Goal: Complete application form

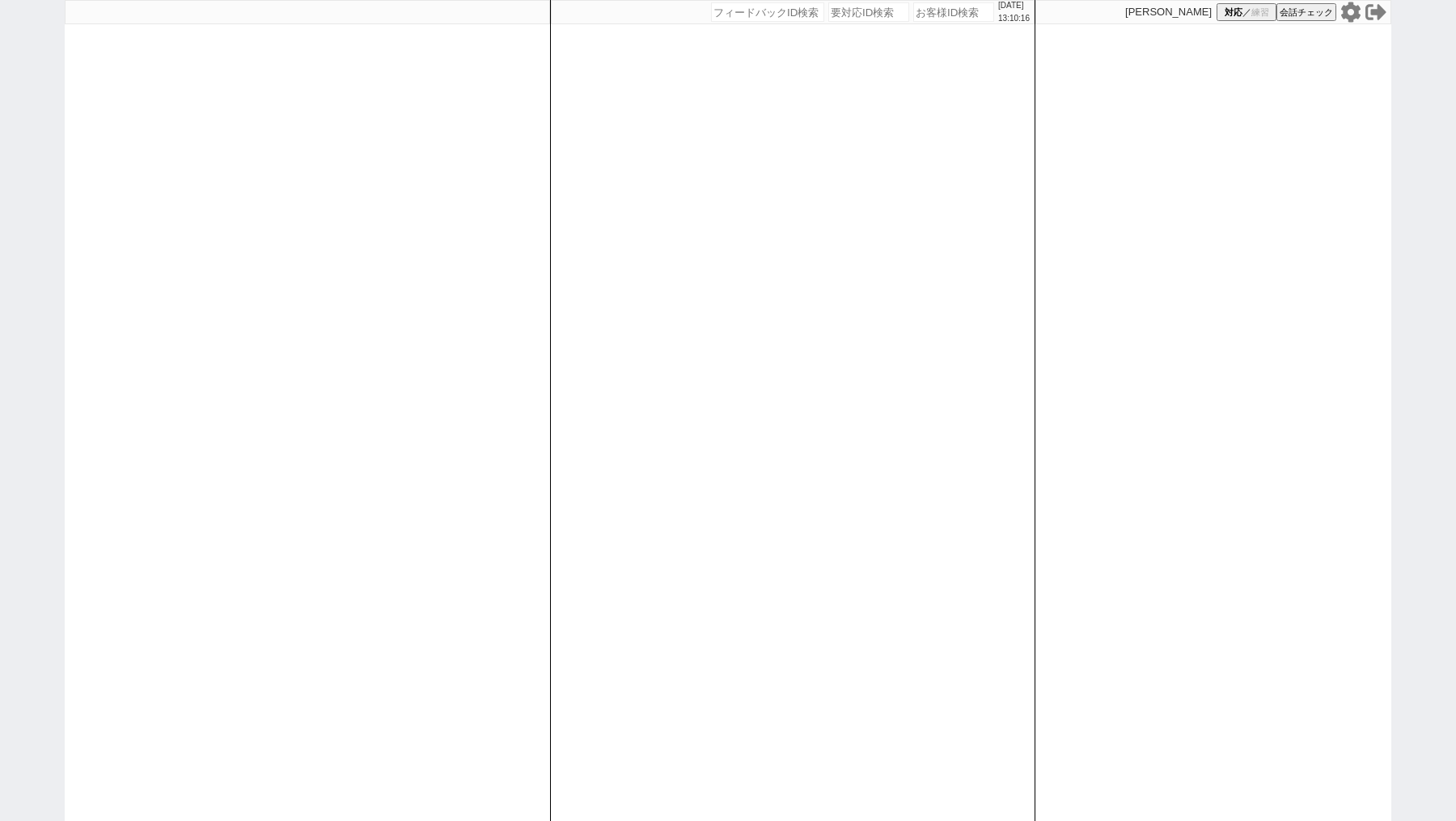
click at [931, 9] on input "number" at bounding box center [954, 12] width 81 height 20
paste input "605737"
type input "605737"
select select "1"
select select "2"
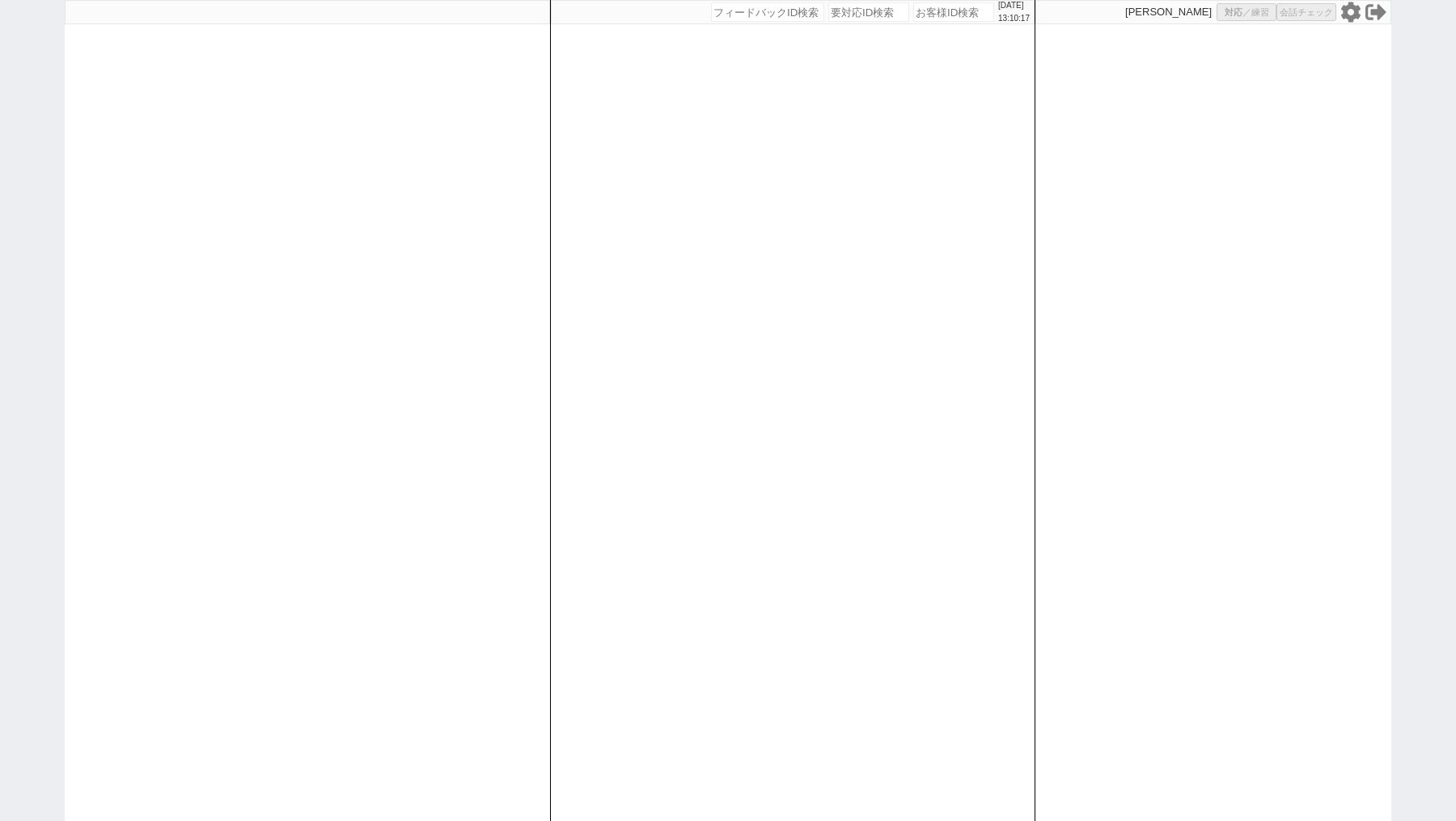
select select
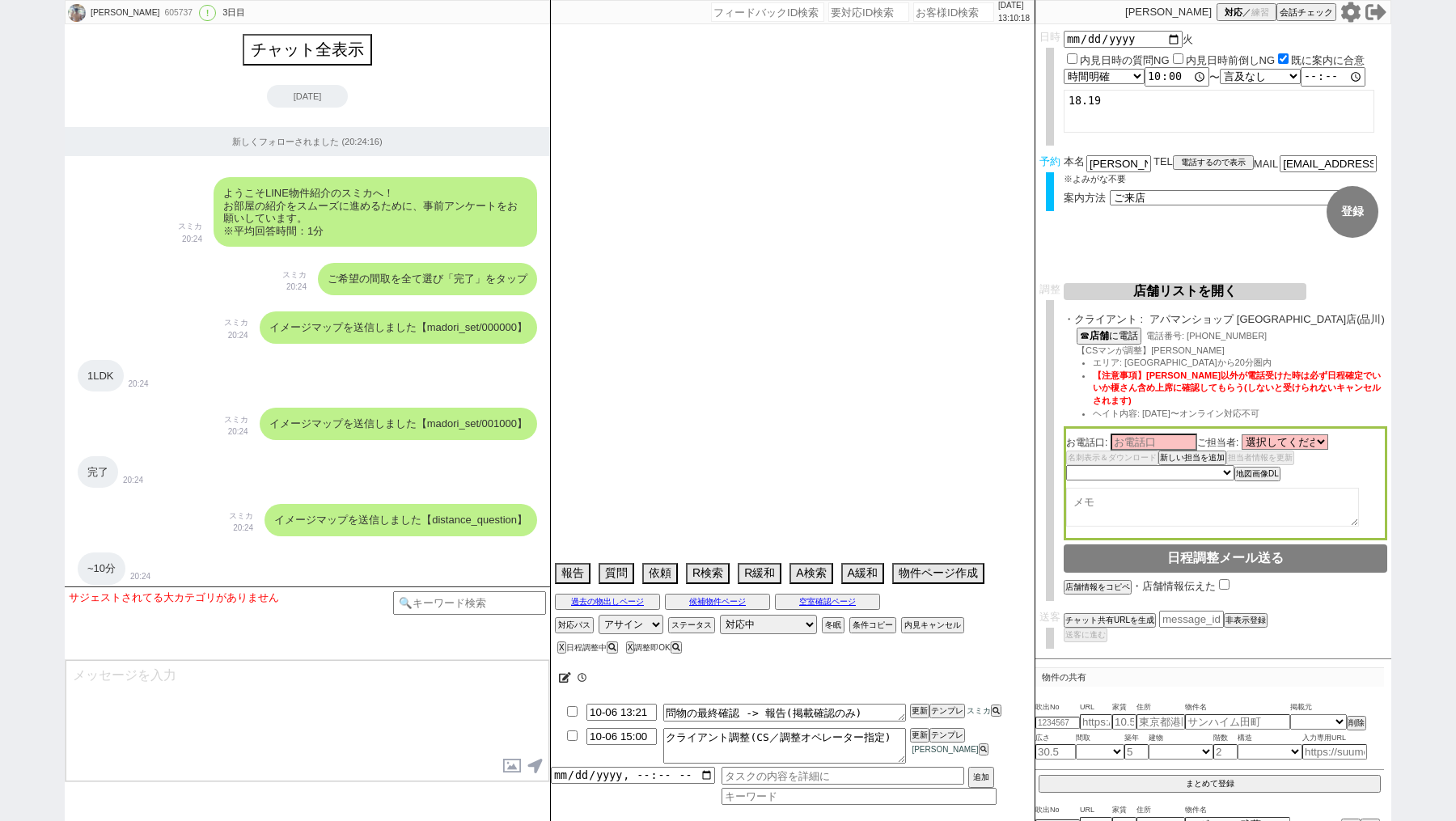
select select "2025"
select select "11"
select select "36"
select select "1"
select select "23"
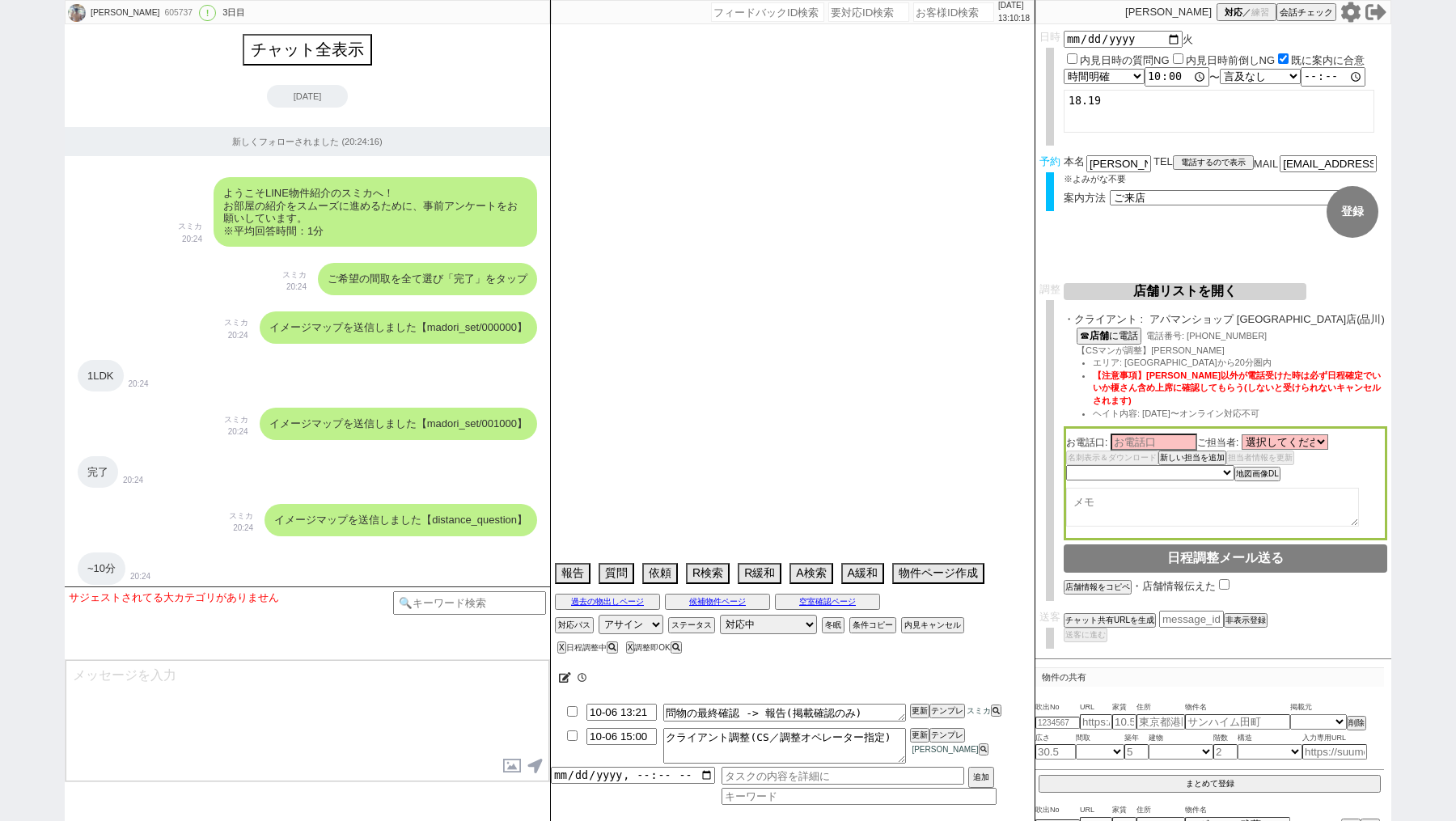
select select "726"
select select "60"
select select "14"
select select "7"
select select "12"
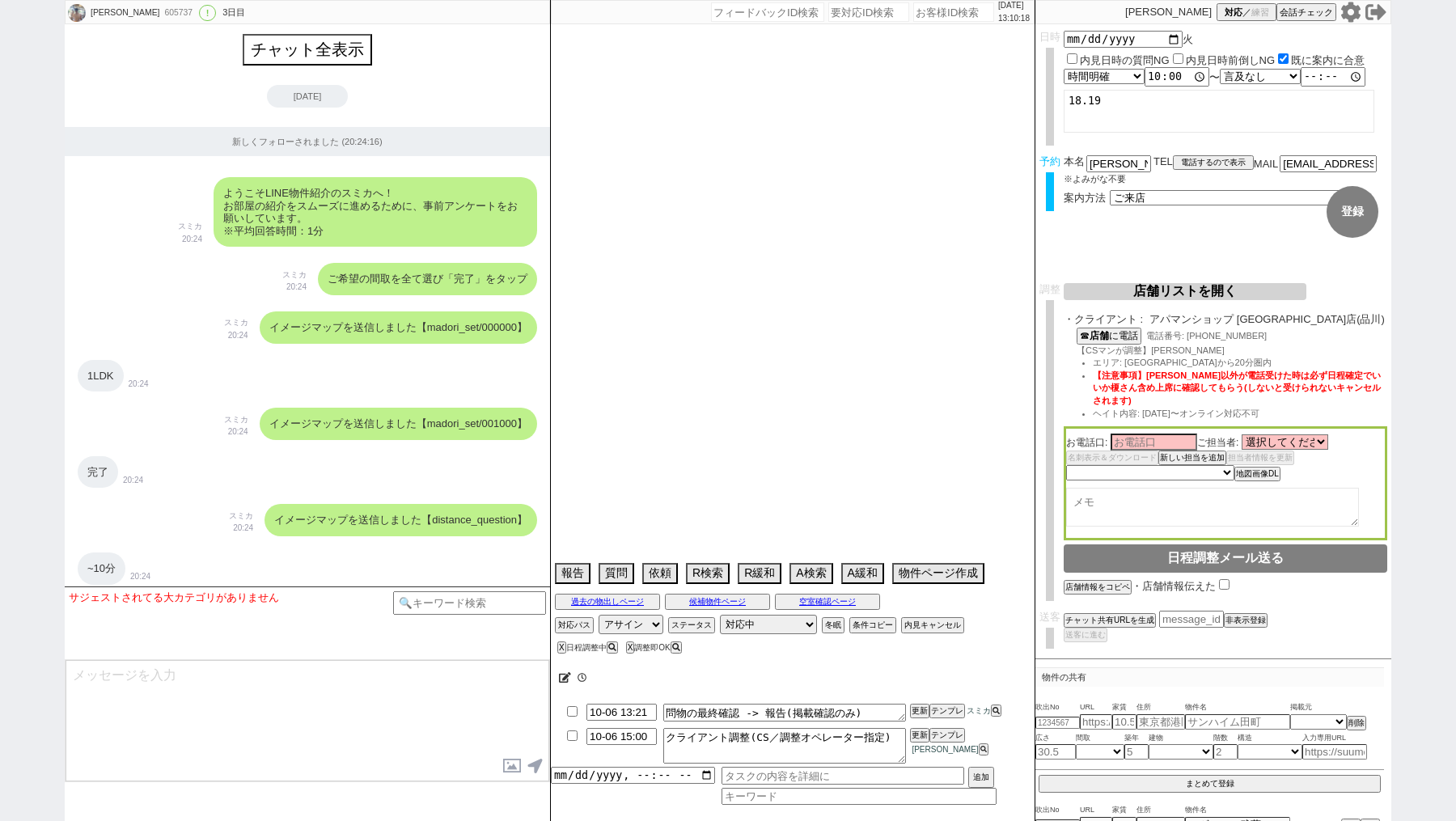
select select "11"
select select "75"
select select "[DATE]"
select select "819"
select select "62"
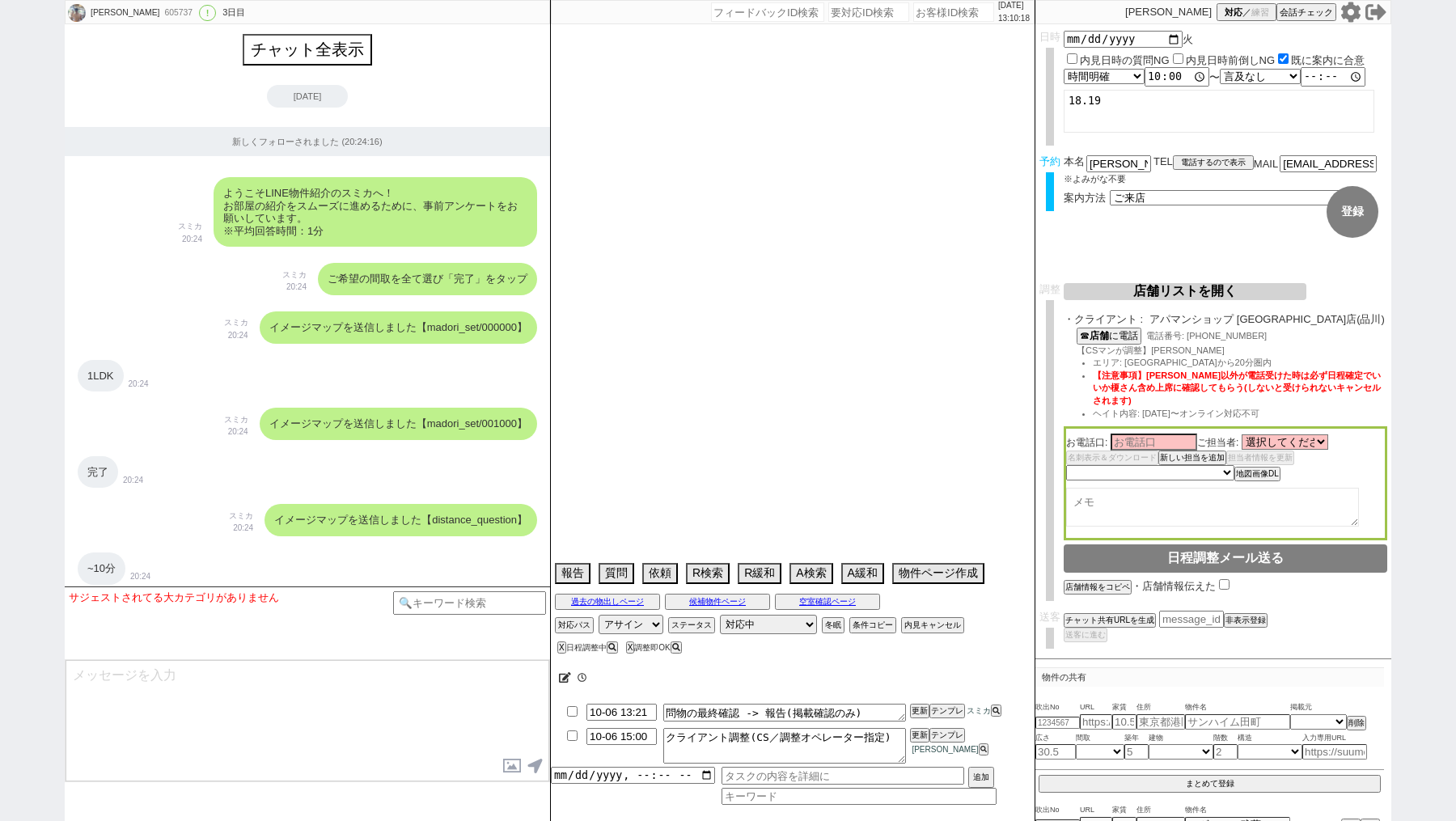
select select "64"
select select "[DATE]"
select select "59"
select select "71"
select select "70"
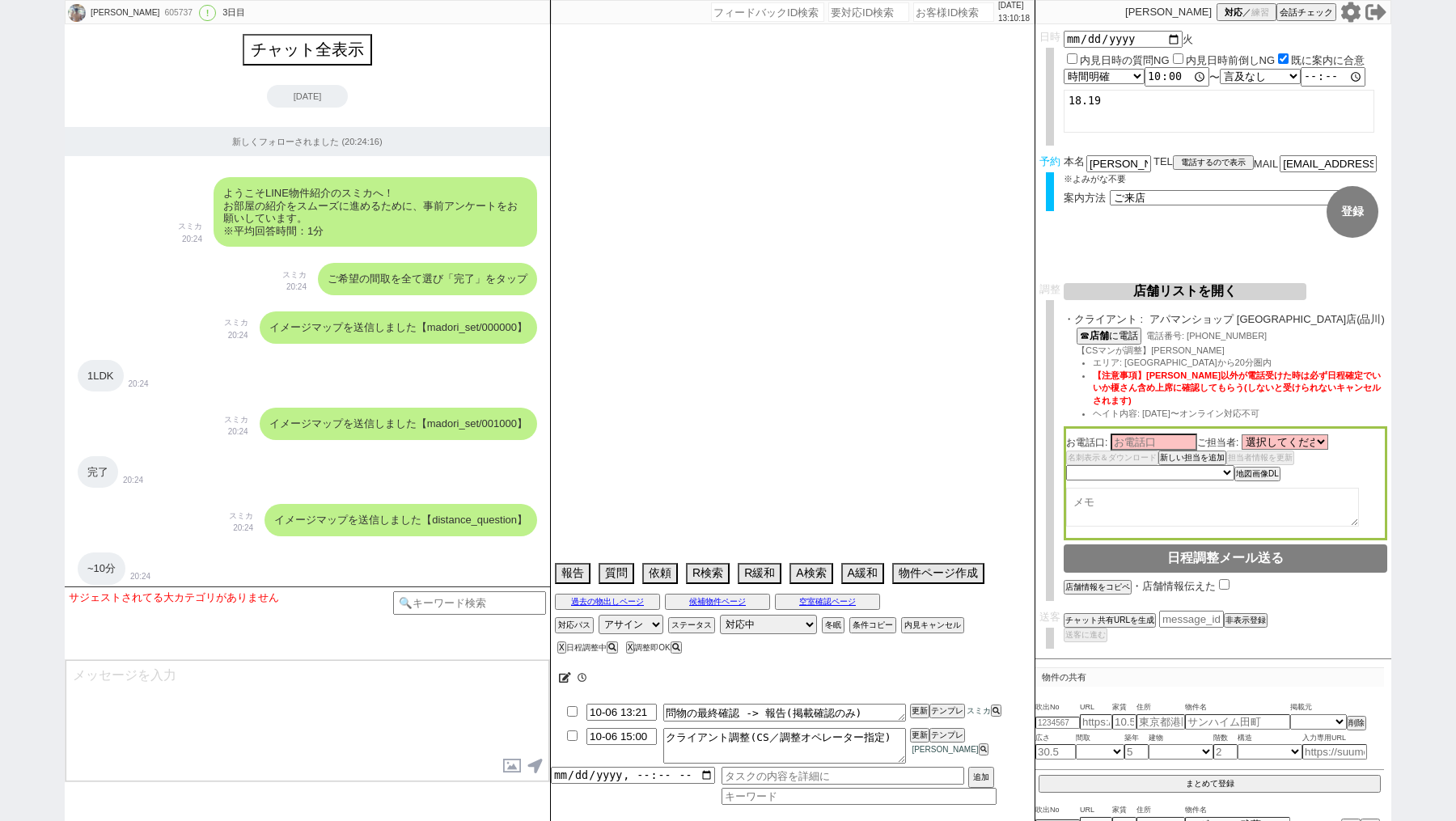
select select "[DATE]"
select select "69"
select select "63"
select select "67"
select select "65"
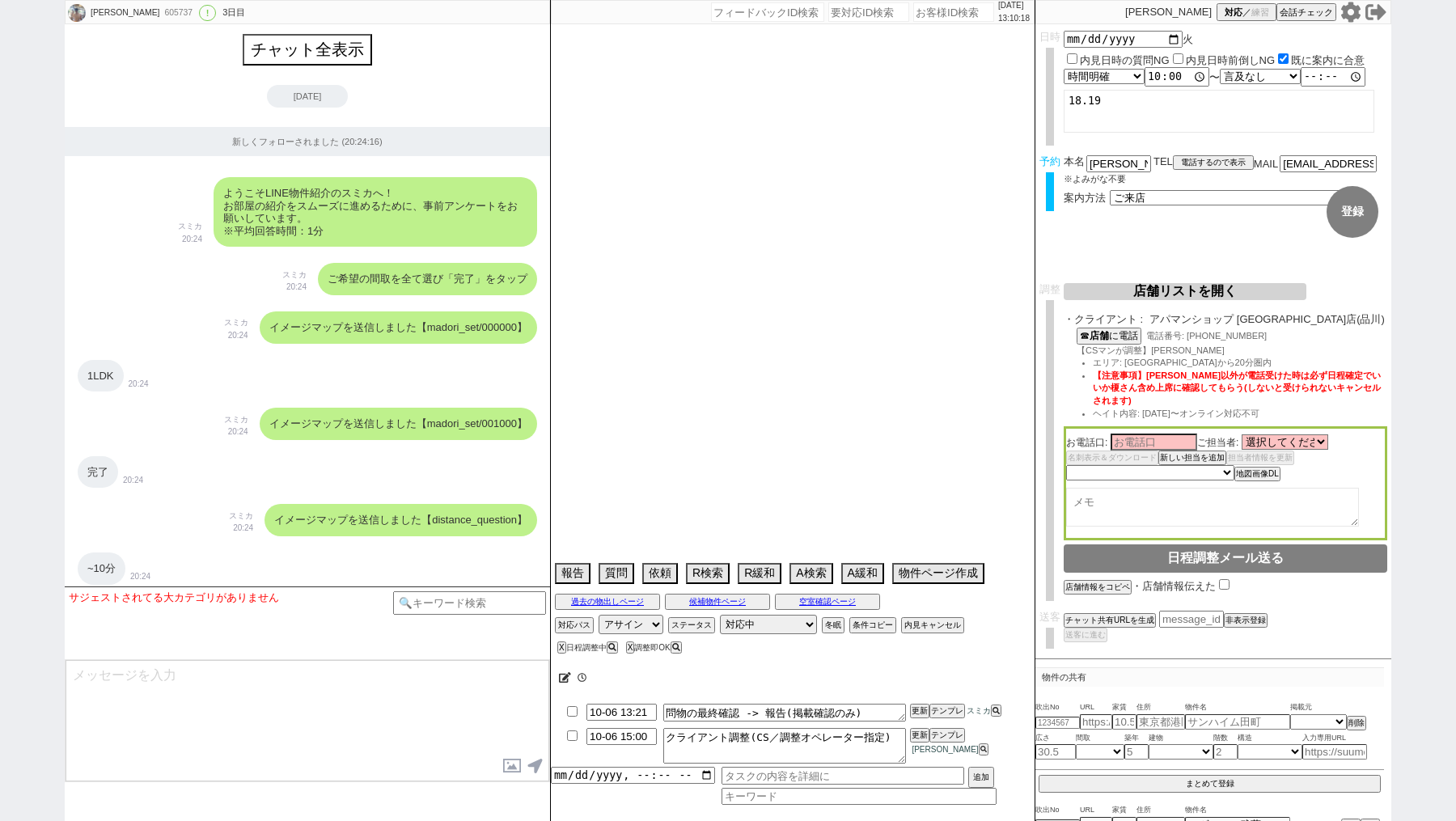
select select "[DATE]"
select select "66"
select select "25"
select select "3116"
select select "9"
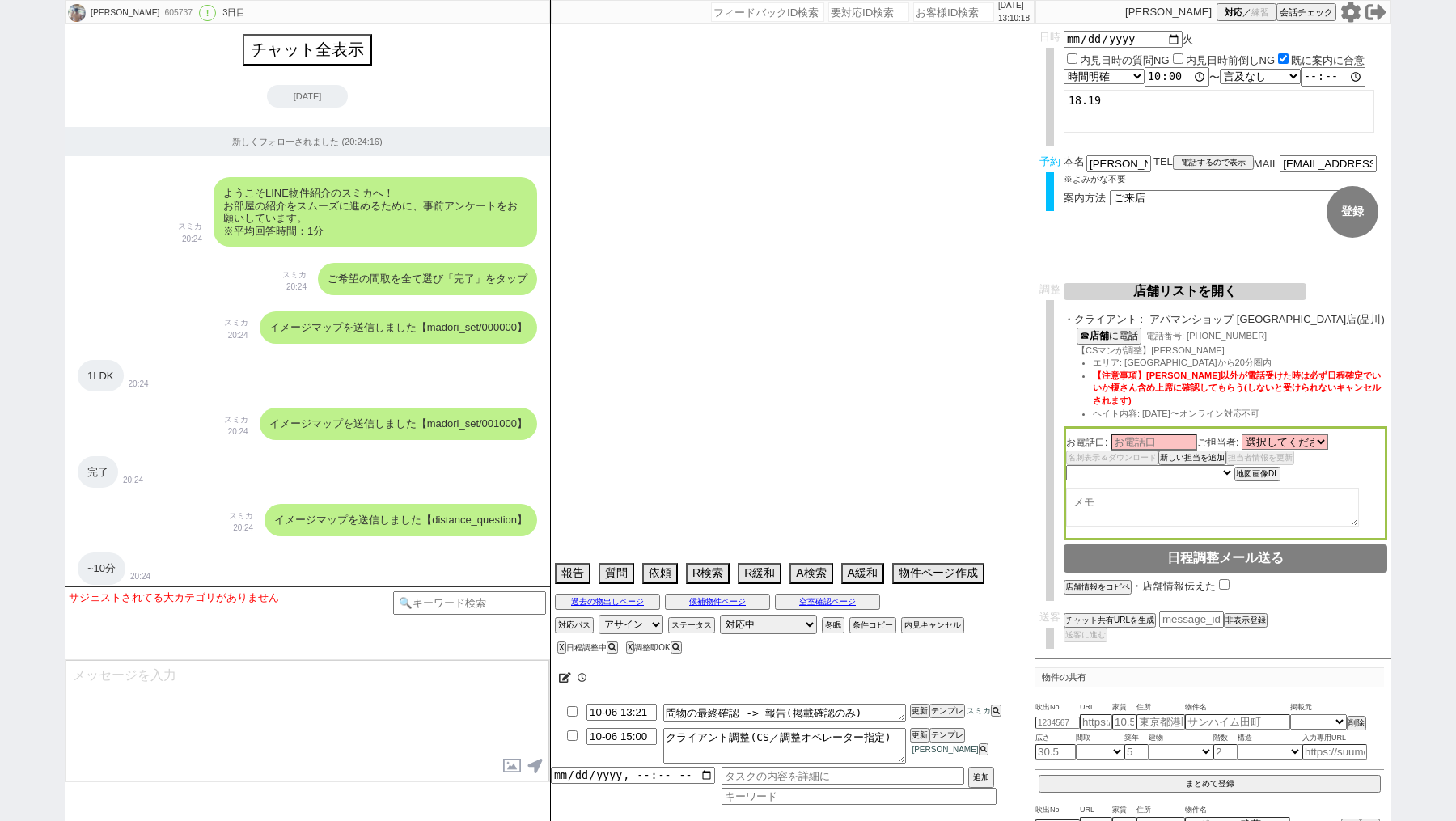
select select "332"
select select "57"
select select "33"
select select "68"
select select "[DATE]"
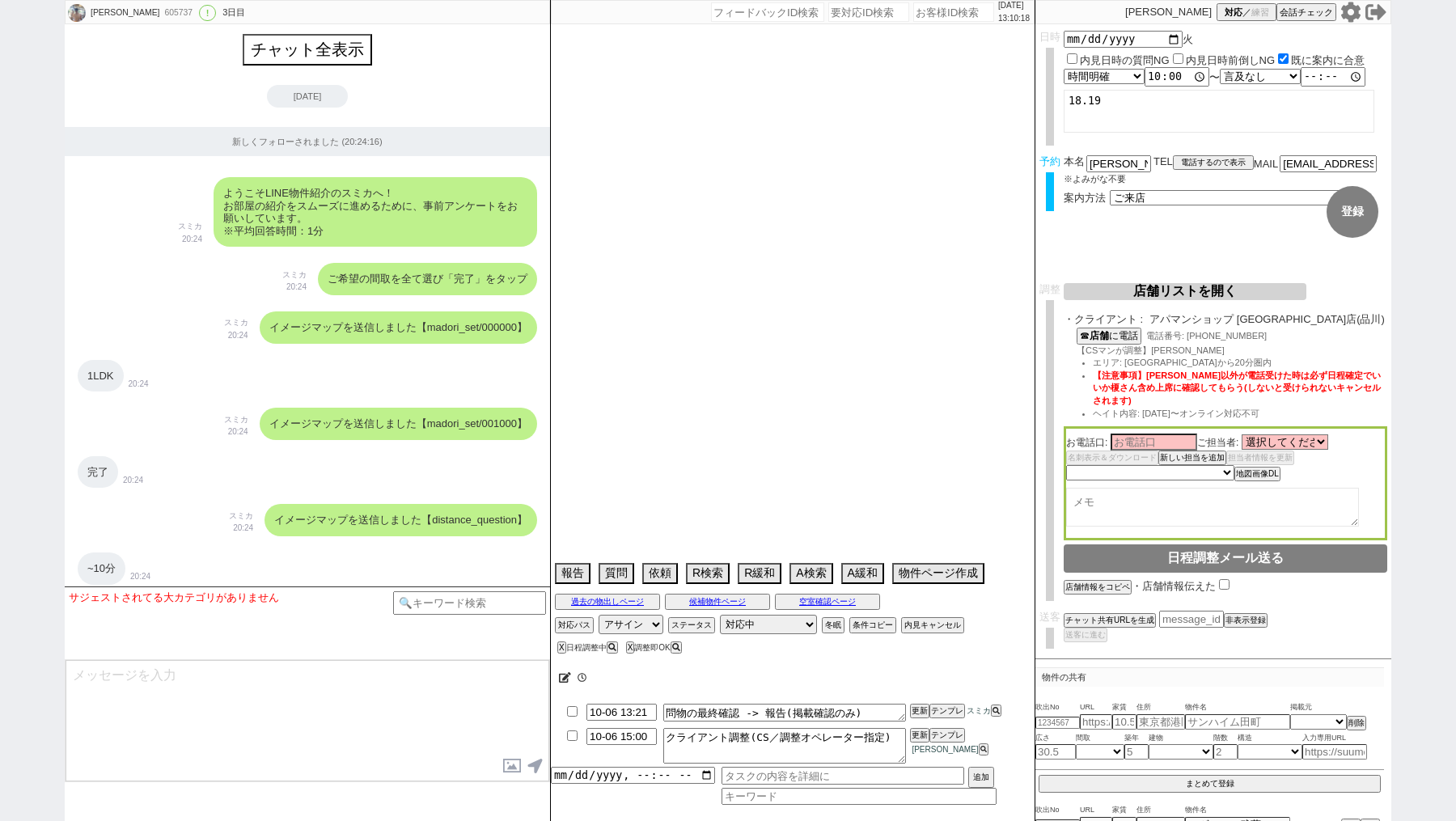
select select "29"
select select "77"
select select "74"
select select "27"
select select "76"
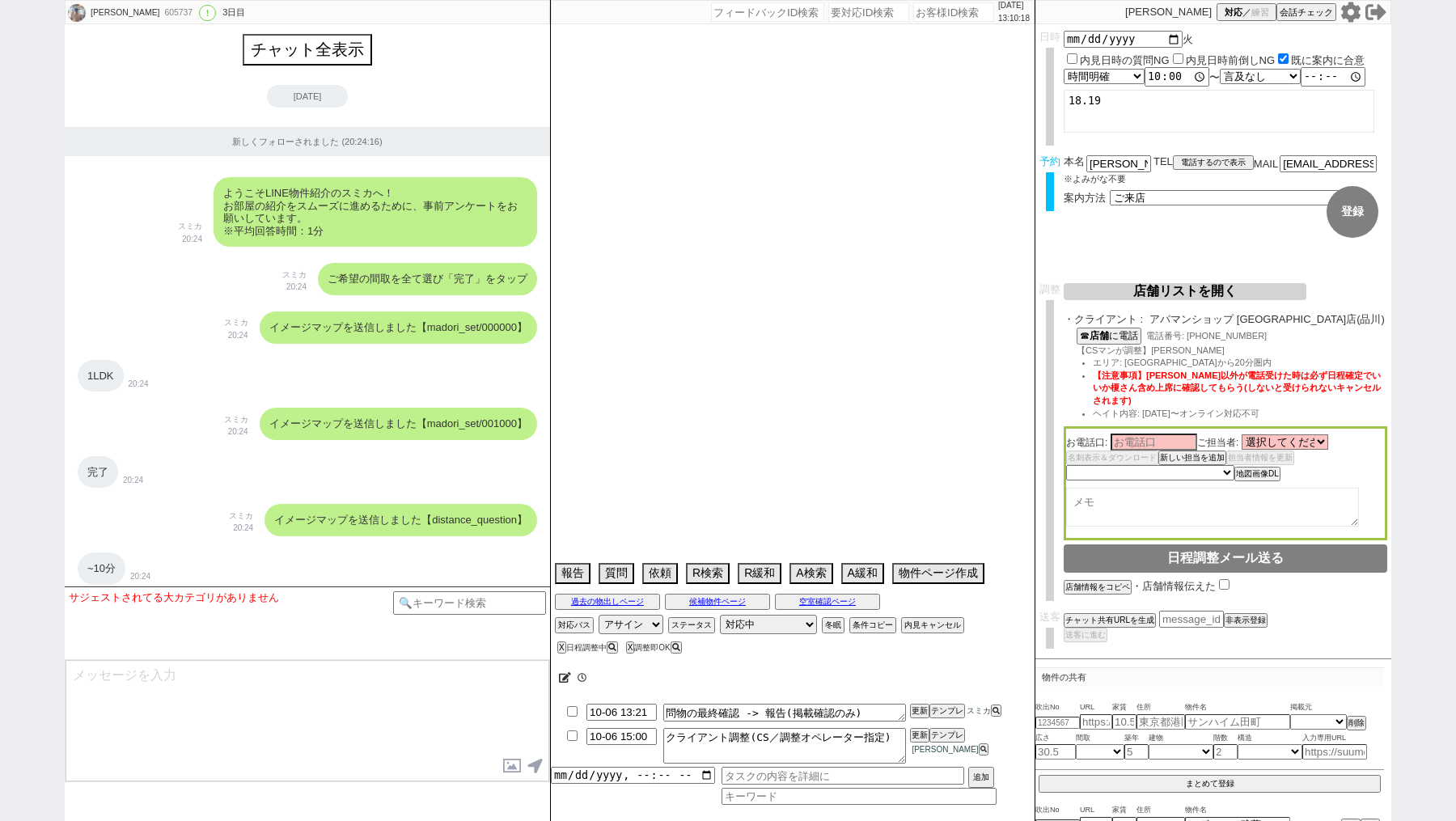
select select "15"
select select "44"
select select "54"
select select "73"
select select "[DATE]"
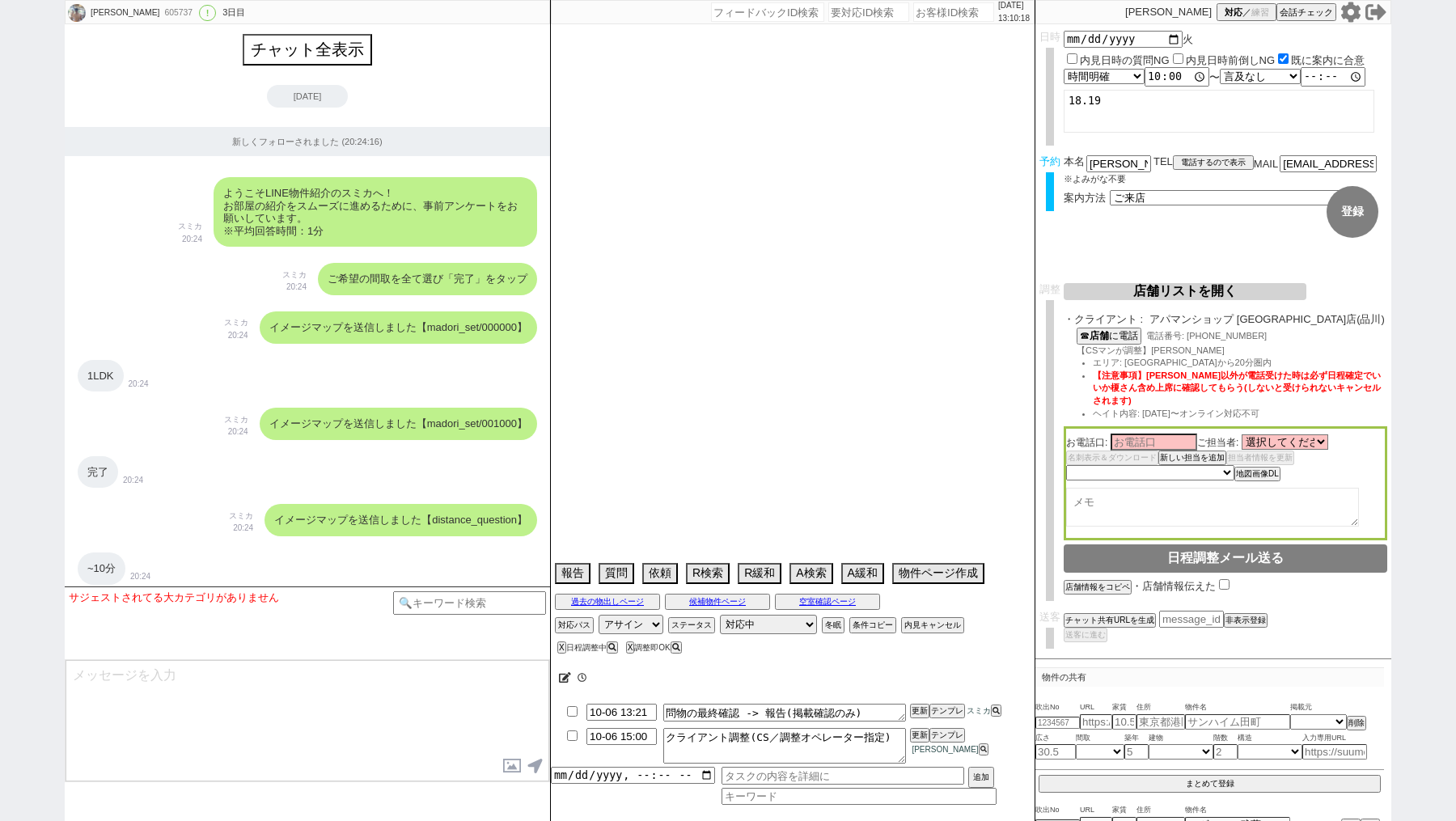
select select "38"
select select "52"
select select "61"
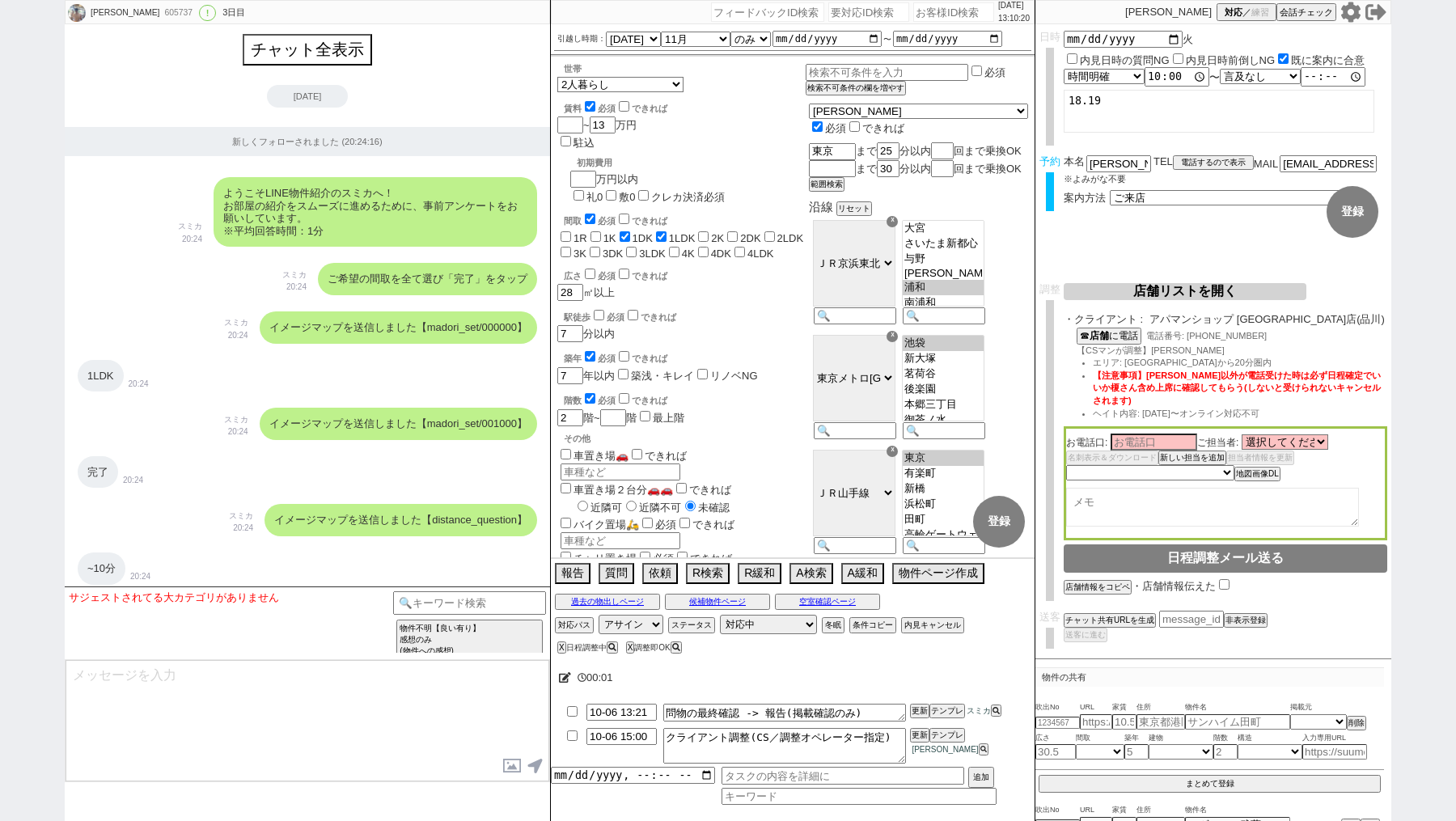
scroll to position [55, 0]
